Goal: Information Seeking & Learning: Find specific fact

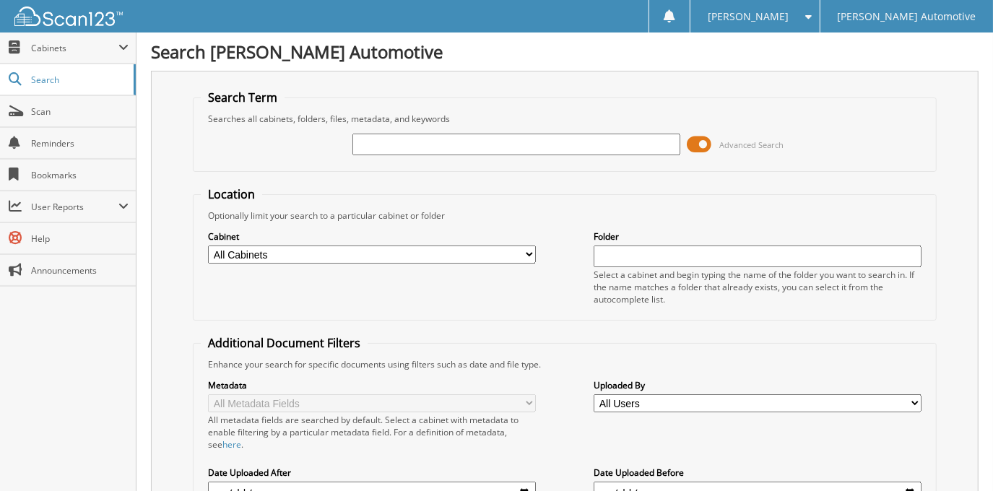
click at [709, 145] on span at bounding box center [700, 145] width 25 height 22
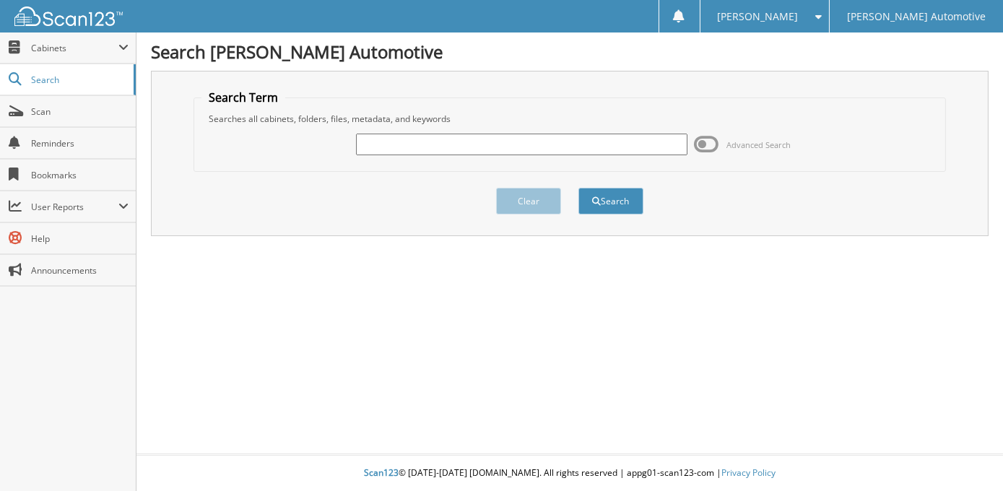
click at [579, 154] on div at bounding box center [522, 144] width 332 height 25
click at [577, 150] on input "text" at bounding box center [522, 145] width 332 height 22
type input "c"
type input "[PERSON_NAME]"
click at [579, 188] on button "Search" at bounding box center [611, 201] width 65 height 27
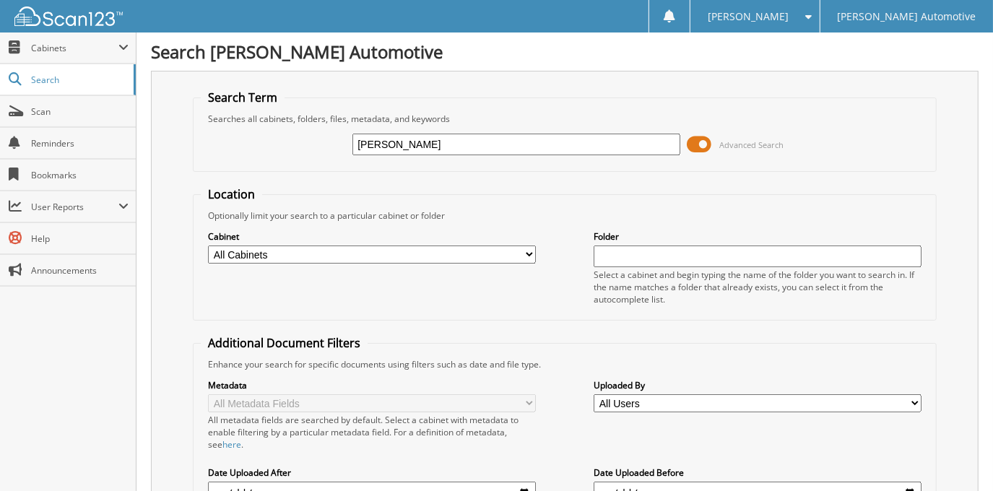
drag, startPoint x: 548, startPoint y: 140, endPoint x: 325, endPoint y: 151, distance: 222.8
click at [325, 151] on div "CAROLINE SCHWEGMAN Advanced Search" at bounding box center [564, 144] width 727 height 39
type input "CRYSTAL SALTZMAN"
click at [703, 142] on span at bounding box center [700, 145] width 25 height 22
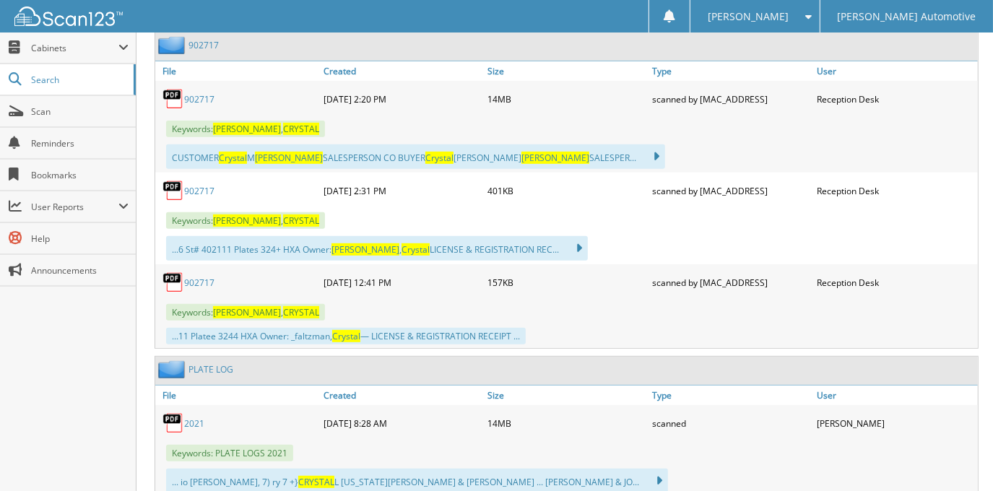
scroll to position [328, 0]
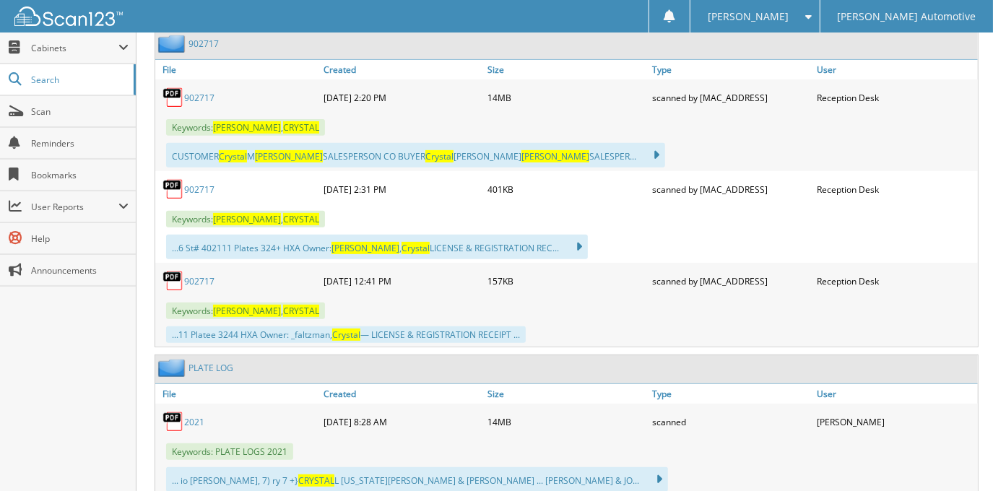
click at [191, 92] on link "902717" at bounding box center [199, 98] width 30 height 12
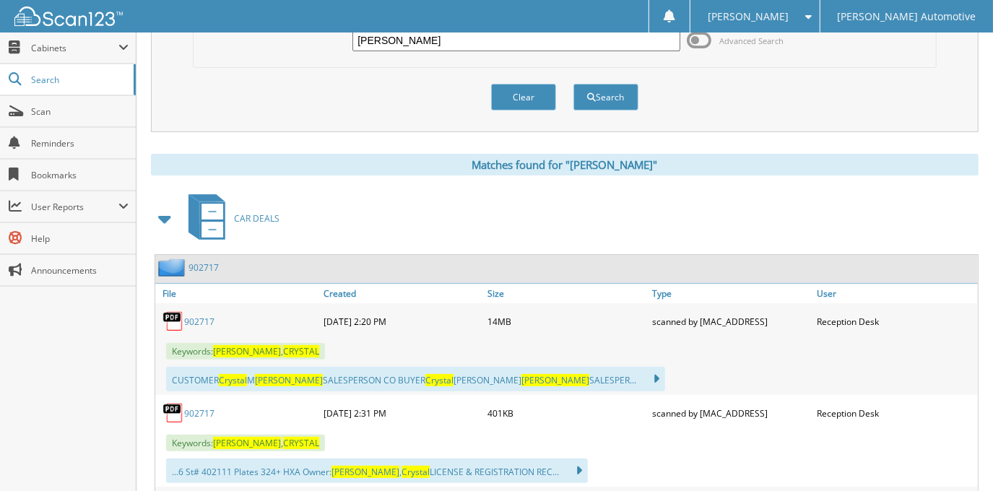
scroll to position [0, 0]
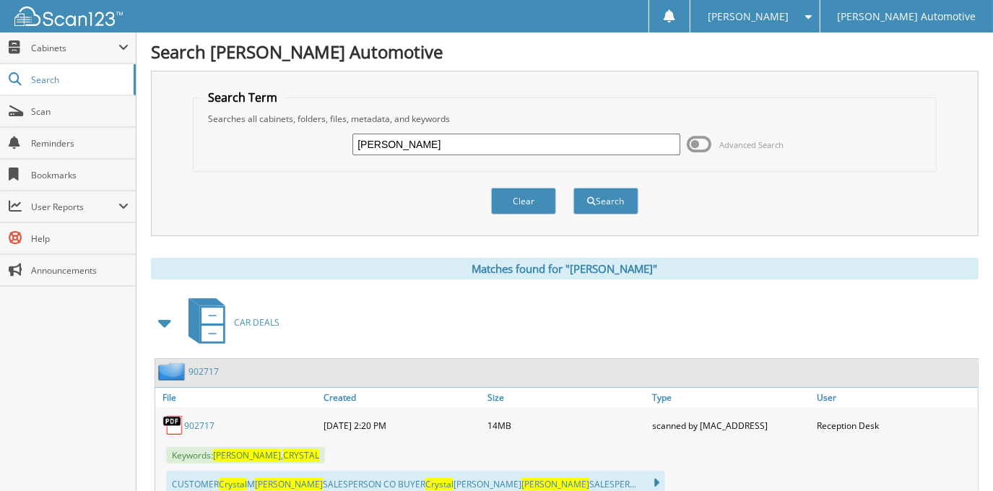
drag, startPoint x: 472, startPoint y: 145, endPoint x: 277, endPoint y: 155, distance: 195.3
click at [277, 155] on div "[PERSON_NAME] Advanced Search" at bounding box center [564, 144] width 727 height 39
type input "[PERSON_NAME]"
click at [574, 188] on button "Search" at bounding box center [606, 201] width 65 height 27
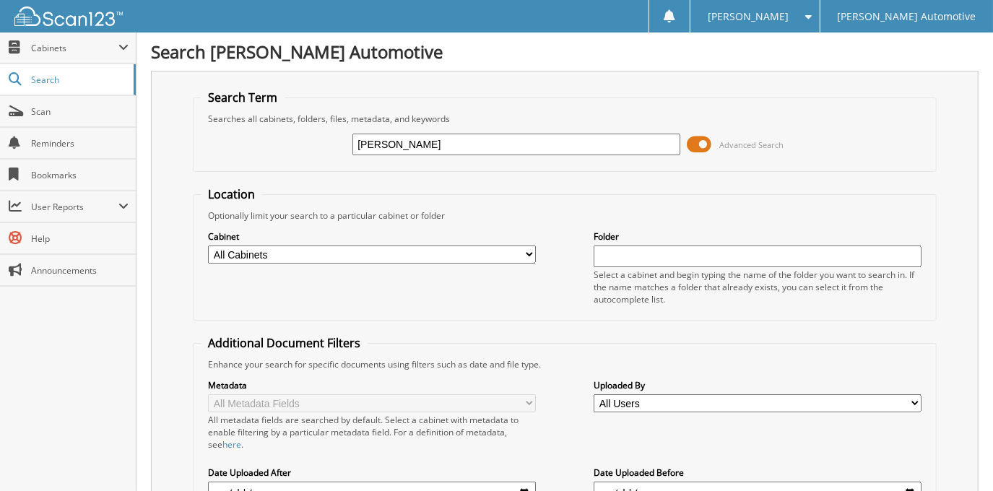
click at [705, 134] on span at bounding box center [700, 145] width 25 height 22
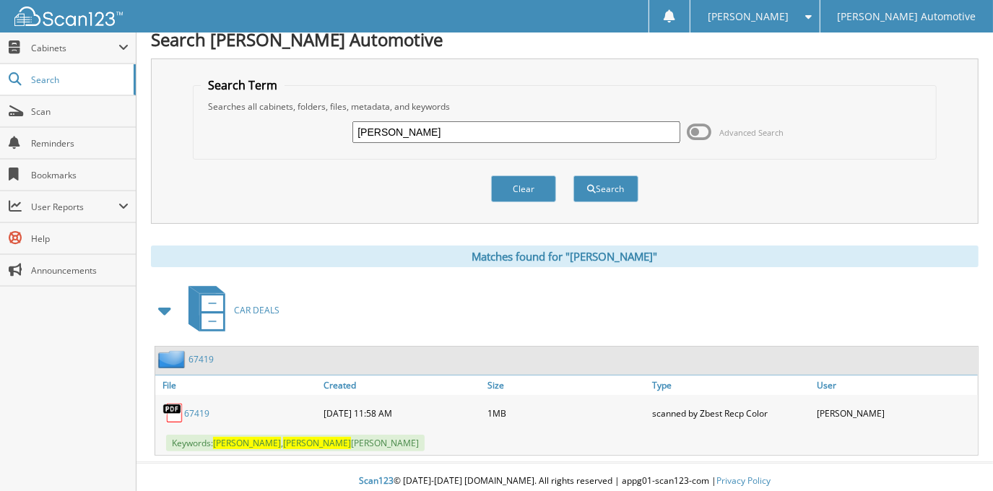
scroll to position [16, 0]
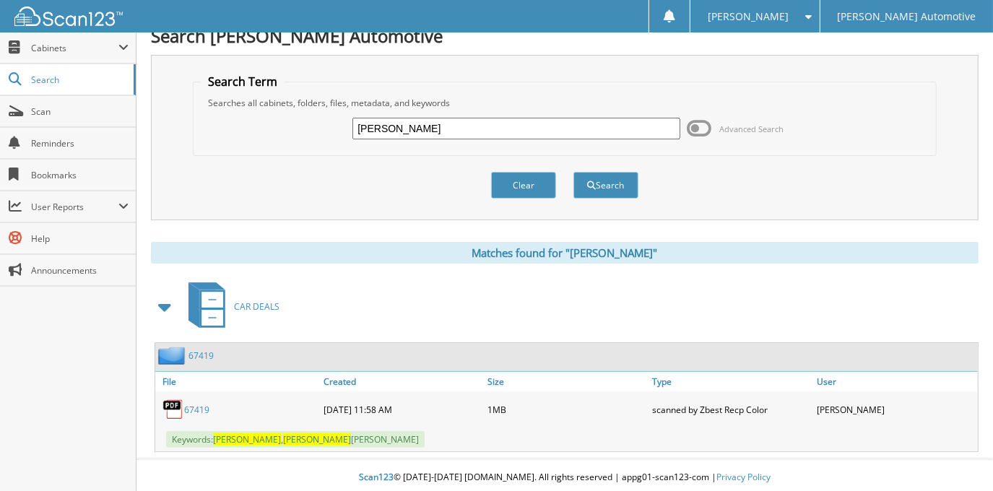
click at [199, 405] on link "67419" at bounding box center [196, 410] width 25 height 12
click at [488, 111] on div "CAROLINE SCHWEGMAN Advanced Search" at bounding box center [564, 128] width 727 height 39
click at [493, 124] on input "CAROLINE SCHWEGMAN" at bounding box center [516, 129] width 327 height 22
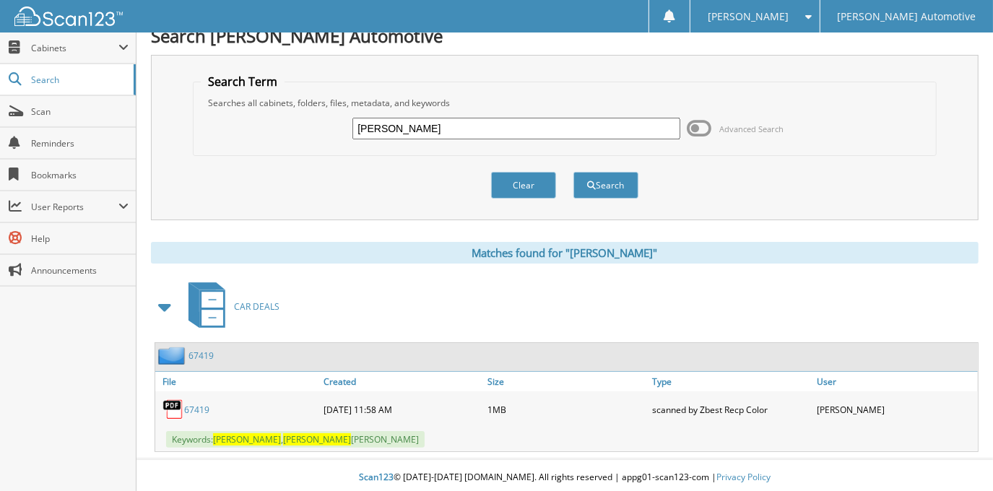
click at [493, 124] on input "CAROLINE SCHWEGMAN" at bounding box center [516, 129] width 327 height 22
click at [492, 124] on input "CAROLINE SCHWEGMAN" at bounding box center [516, 129] width 327 height 22
type input "TRISTIAN HASH"
click at [574, 172] on button "Search" at bounding box center [606, 185] width 65 height 27
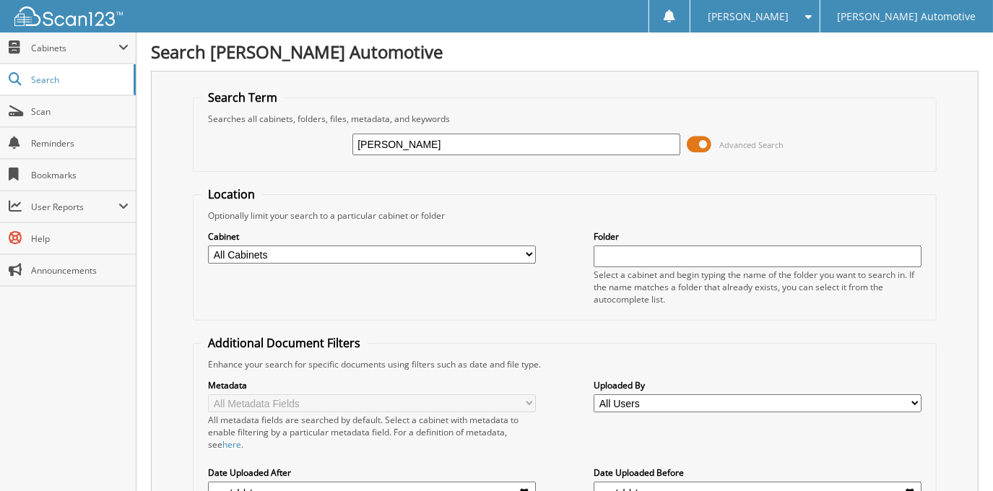
click at [709, 139] on span at bounding box center [700, 145] width 25 height 22
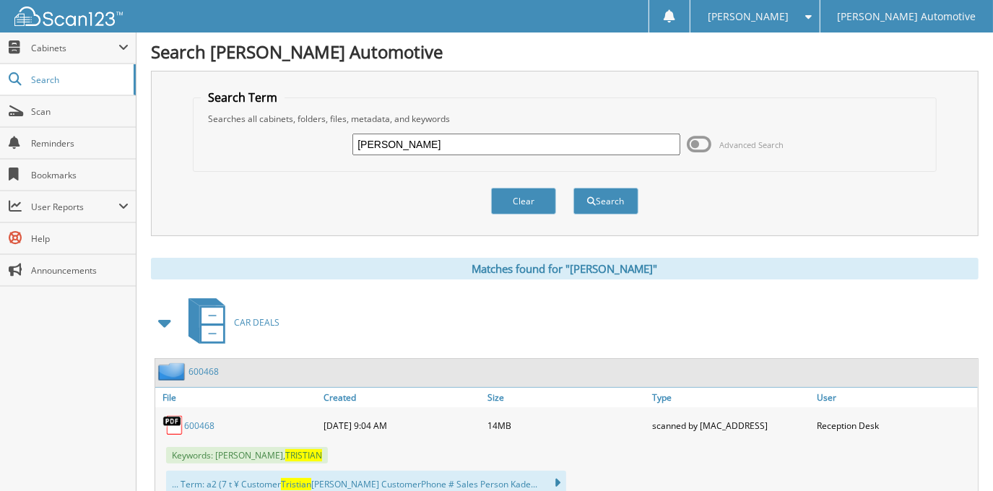
drag, startPoint x: 463, startPoint y: 139, endPoint x: 273, endPoint y: 163, distance: 191.5
click at [273, 163] on fieldset "Search Term Searches all cabinets, folders, files, metadata, and keywords TRIST…" at bounding box center [564, 131] width 743 height 82
type input "[PERSON_NAME]"
click at [574, 188] on button "Search" at bounding box center [606, 201] width 65 height 27
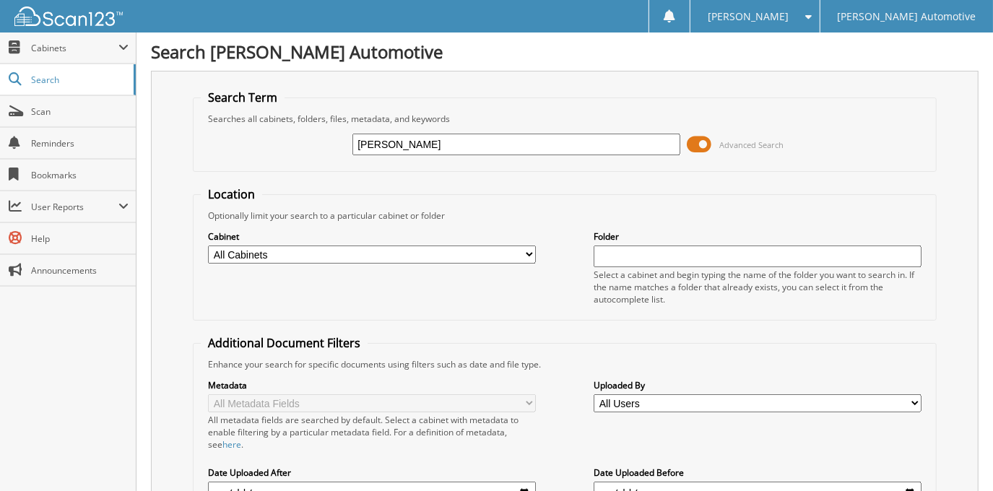
click at [713, 134] on span "Advanced Search" at bounding box center [736, 145] width 97 height 22
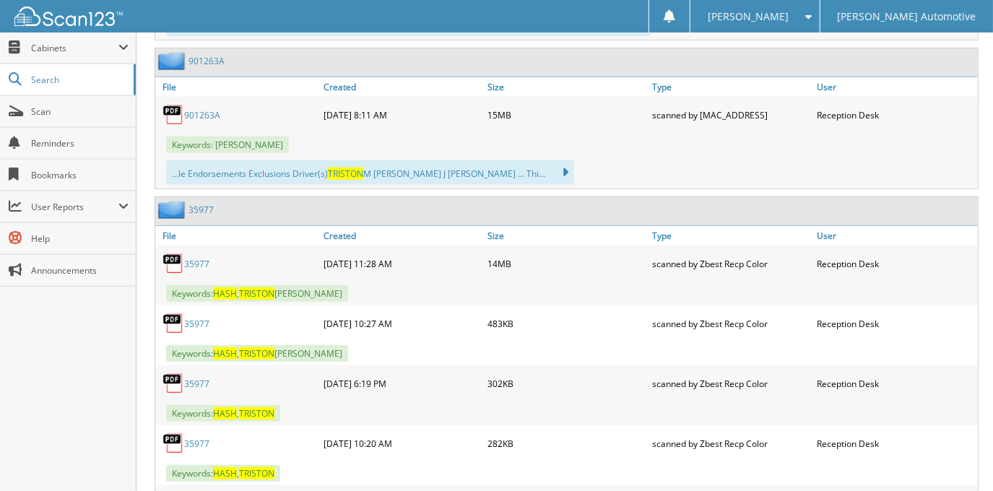
scroll to position [525, 0]
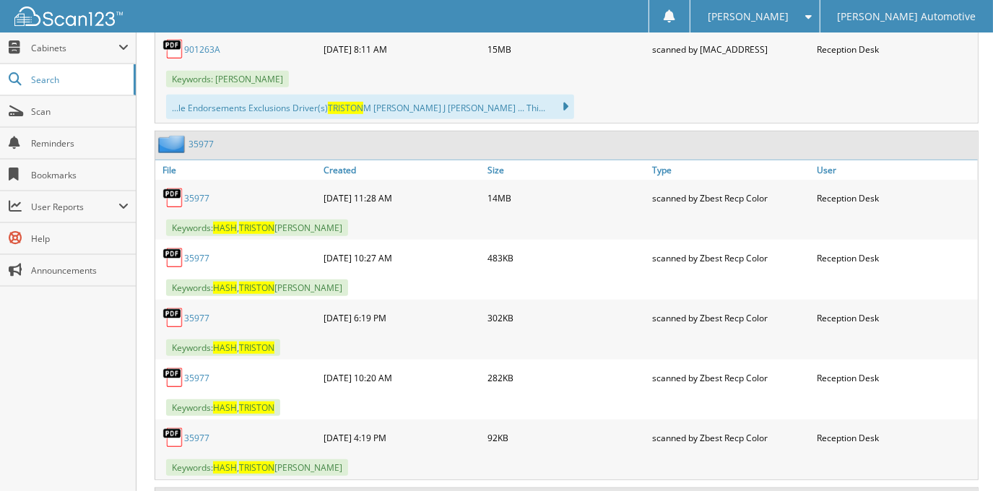
click at [193, 192] on link "35977" at bounding box center [196, 198] width 25 height 12
